Goal: Task Accomplishment & Management: Manage account settings

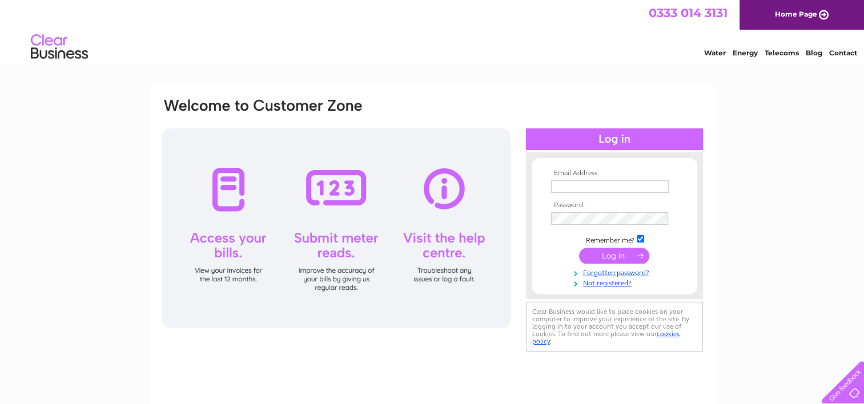
type input "[PERSON_NAME][EMAIL_ADDRESS][PERSON_NAME][DOMAIN_NAME]"
click at [611, 254] on input "submit" at bounding box center [614, 256] width 70 height 16
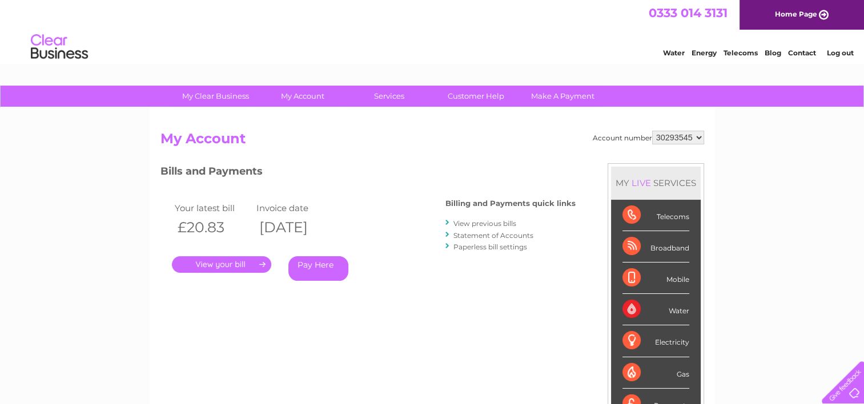
click at [228, 265] on link "." at bounding box center [221, 264] width 99 height 17
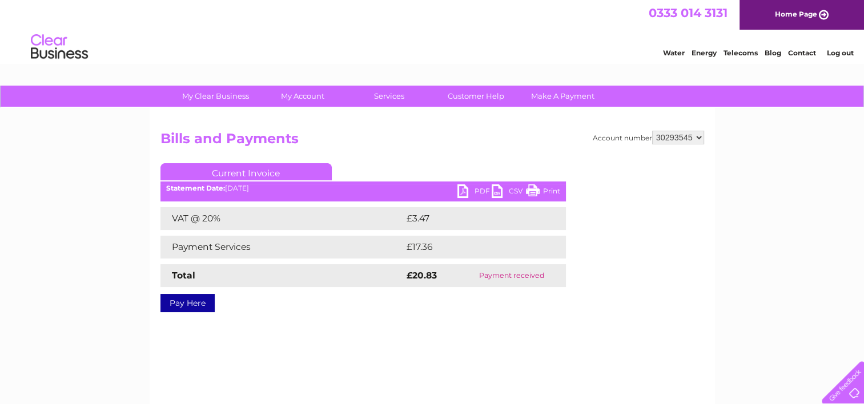
click at [472, 190] on link "PDF" at bounding box center [475, 193] width 34 height 17
